Goal: Task Accomplishment & Management: Complete application form

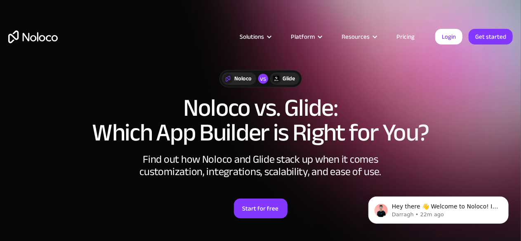
click at [411, 40] on link "Pricing" at bounding box center [405, 36] width 39 height 11
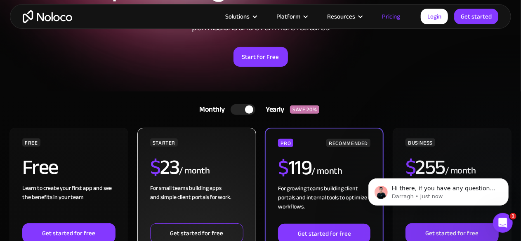
scroll to position [92, 0]
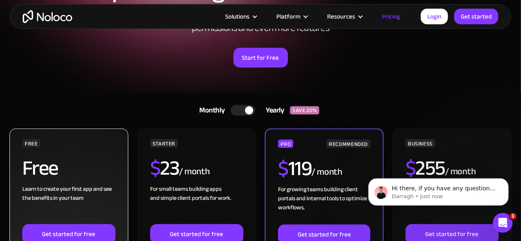
click at [80, 152] on div "FREE Free Learn to create your first app and see the benefits in your team ‍ Ge…" at bounding box center [68, 240] width 93 height 202
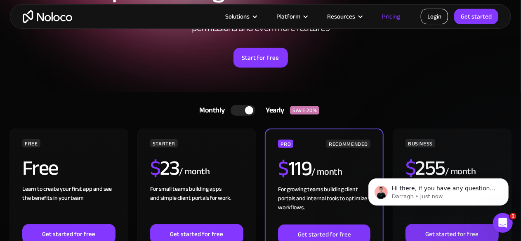
click at [427, 19] on link "Login" at bounding box center [434, 17] width 27 height 16
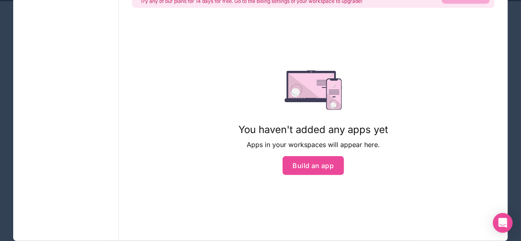
scroll to position [92, 0]
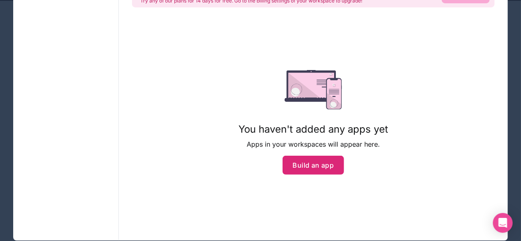
click at [313, 164] on button "Build an app" at bounding box center [314, 165] width 62 height 19
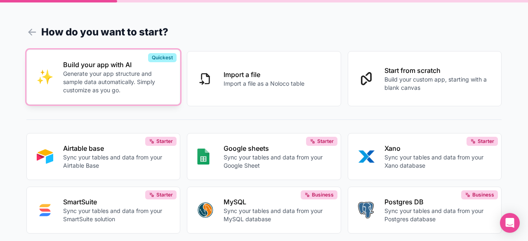
click at [158, 72] on p "Generate your app structure and sample data automatically. Simply customize as …" at bounding box center [116, 82] width 107 height 25
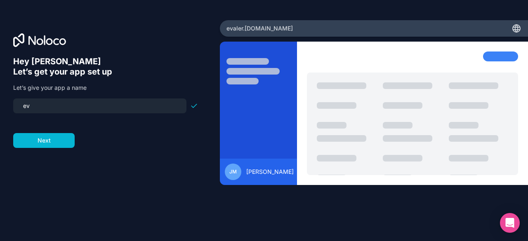
type input "e"
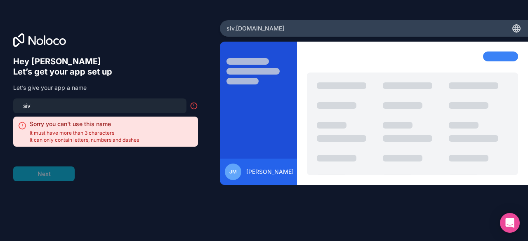
type input "siv"
click at [156, 76] on h6 "Let’s get your app set up" at bounding box center [105, 72] width 185 height 10
click at [190, 105] on icon at bounding box center [194, 106] width 8 height 8
click at [106, 110] on input "siv" at bounding box center [99, 106] width 163 height 12
click at [106, 123] on h2 "Sorry you can't use this name" at bounding box center [84, 124] width 109 height 8
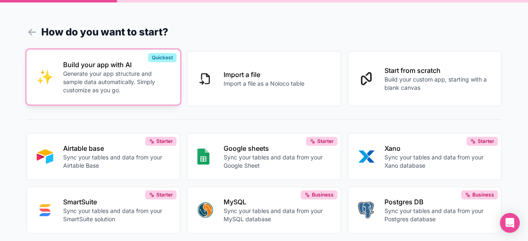
click at [90, 75] on p "Generate your app structure and sample data automatically. Simply customize as …" at bounding box center [116, 82] width 107 height 25
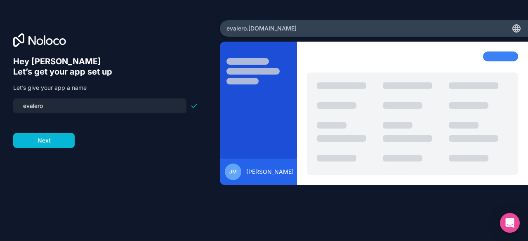
click at [306, 29] on div "evalero .noloco.co" at bounding box center [374, 28] width 308 height 16
click at [60, 140] on button "Next" at bounding box center [43, 140] width 61 height 15
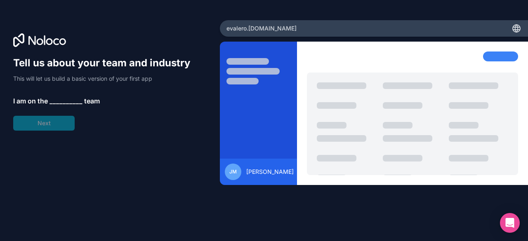
click at [65, 101] on span "__________" at bounding box center [65, 101] width 33 height 10
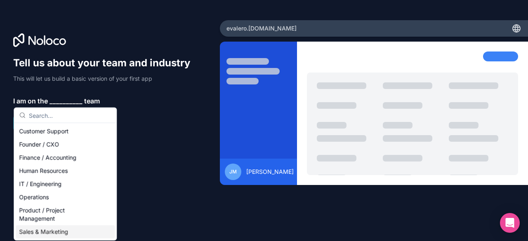
click at [40, 229] on div "Sales & Marketing" at bounding box center [65, 232] width 99 height 13
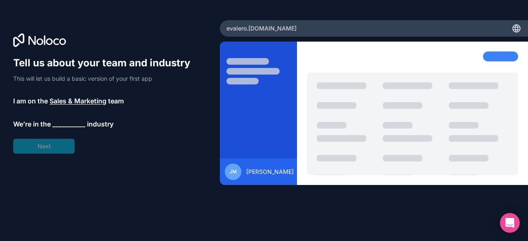
click at [73, 126] on span "__________" at bounding box center [68, 124] width 33 height 10
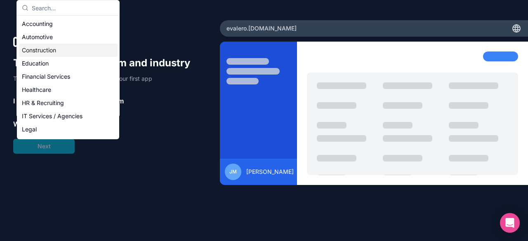
click at [59, 52] on div "Construction" at bounding box center [68, 50] width 99 height 13
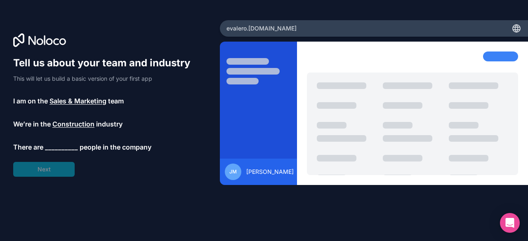
click at [58, 145] on span "__________" at bounding box center [61, 147] width 33 height 10
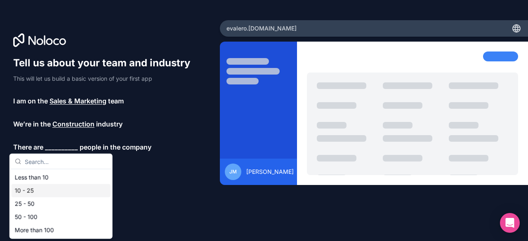
click at [35, 193] on div "10 - 25" at bounding box center [61, 190] width 99 height 13
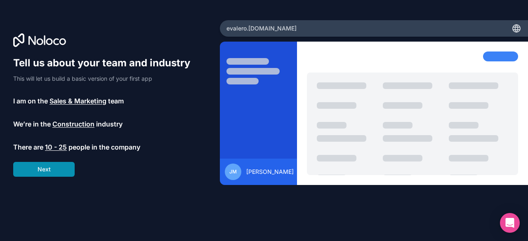
click at [58, 165] on button "Next" at bounding box center [43, 169] width 61 height 15
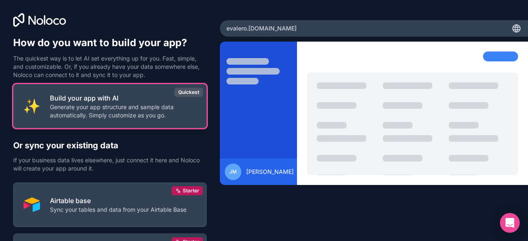
click at [139, 104] on p "Generate your app structure and sample data automatically. Simply customize as …" at bounding box center [123, 111] width 146 height 16
click at [162, 119] on button "Build your app with AI Generate your app structure and sample data automaticall…" at bounding box center [109, 106] width 193 height 44
click at [162, 119] on p "Generate your app structure and sample data automatically. Simply customize as …" at bounding box center [123, 111] width 146 height 16
click at [188, 90] on div "Quickest" at bounding box center [188, 92] width 28 height 9
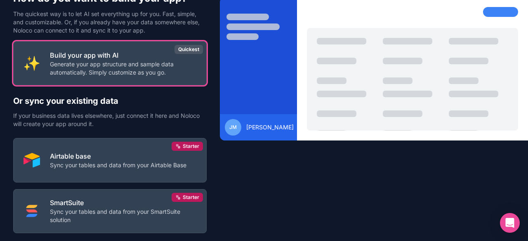
scroll to position [92, 0]
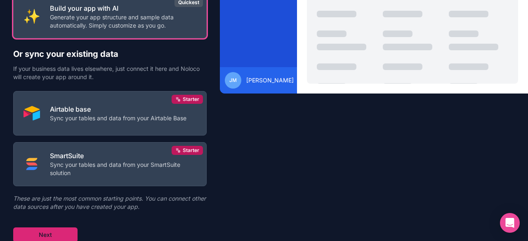
click at [61, 230] on button "Next" at bounding box center [45, 235] width 64 height 15
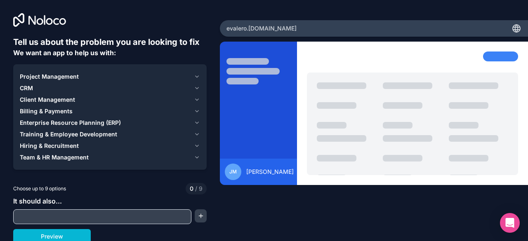
click at [111, 217] on input "text" at bounding box center [102, 217] width 174 height 12
type input "p"
type input "workflou"
click at [75, 237] on button "Preview" at bounding box center [52, 236] width 78 height 15
click at [90, 132] on span "Training & Employee Development" at bounding box center [68, 134] width 97 height 8
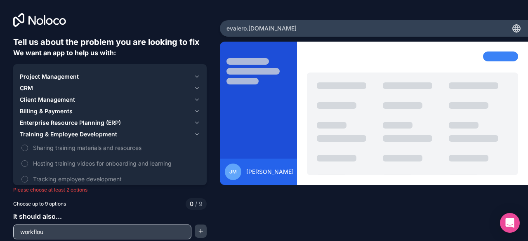
click at [90, 132] on span "Training & Employee Development" at bounding box center [68, 134] width 97 height 8
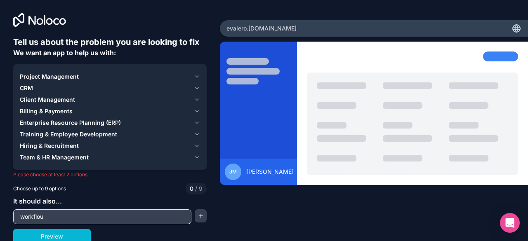
click at [66, 145] on span "Hiring & Recruitment" at bounding box center [49, 146] width 59 height 8
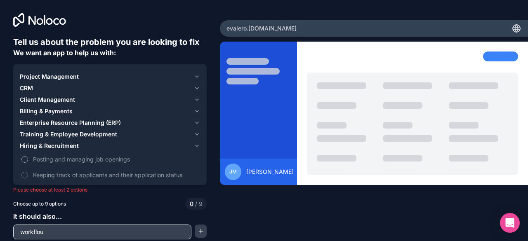
click at [30, 160] on label "Posting and managing job openings" at bounding box center [110, 159] width 180 height 15
click at [28, 160] on button "Posting and managing job openings" at bounding box center [24, 159] width 7 height 7
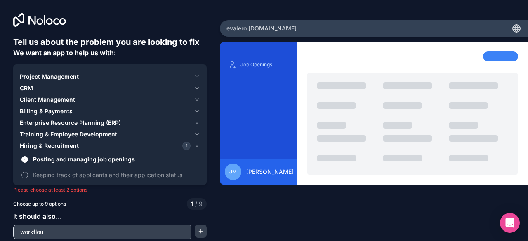
click at [25, 169] on label "Keeping track of applicants and their application status" at bounding box center [110, 174] width 180 height 15
click at [25, 172] on button "Keeping track of applicants and their application status" at bounding box center [24, 175] width 7 height 7
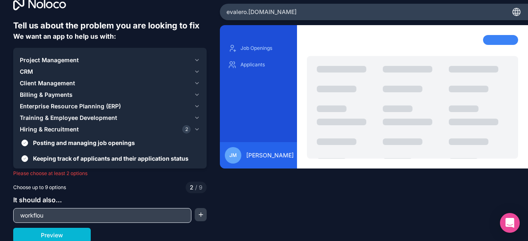
scroll to position [18, 0]
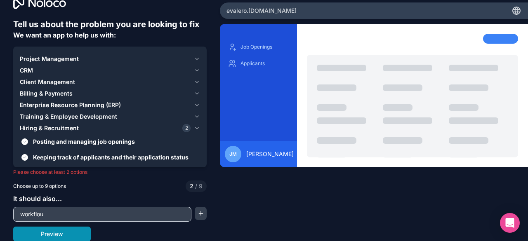
click at [66, 238] on button "Preview" at bounding box center [52, 234] width 78 height 15
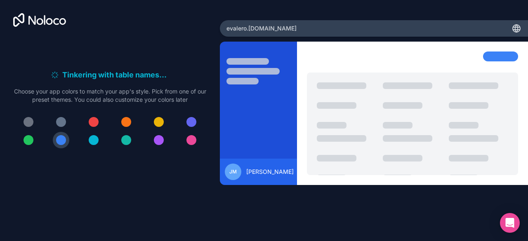
scroll to position [0, 0]
click at [62, 144] on div at bounding box center [61, 140] width 10 height 10
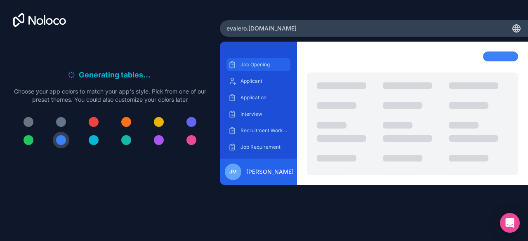
click at [261, 66] on p "Job Opening" at bounding box center [264, 64] width 48 height 7
click at [279, 190] on div "Job Opening Applicant Application Interview Recruitment Workflow Step Job Requi…" at bounding box center [374, 132] width 308 height 180
